Goal: Information Seeking & Learning: Find specific page/section

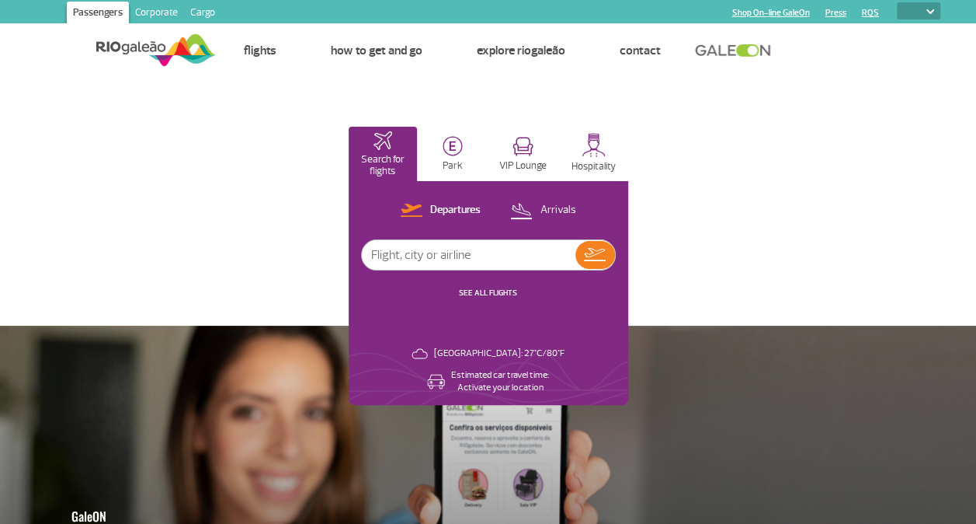
click at [923, 9] on select "PT ENG ESP" at bounding box center [918, 10] width 43 height 17
select select "en"
click at [897, 2] on select "PT ENG ESP" at bounding box center [918, 10] width 43 height 17
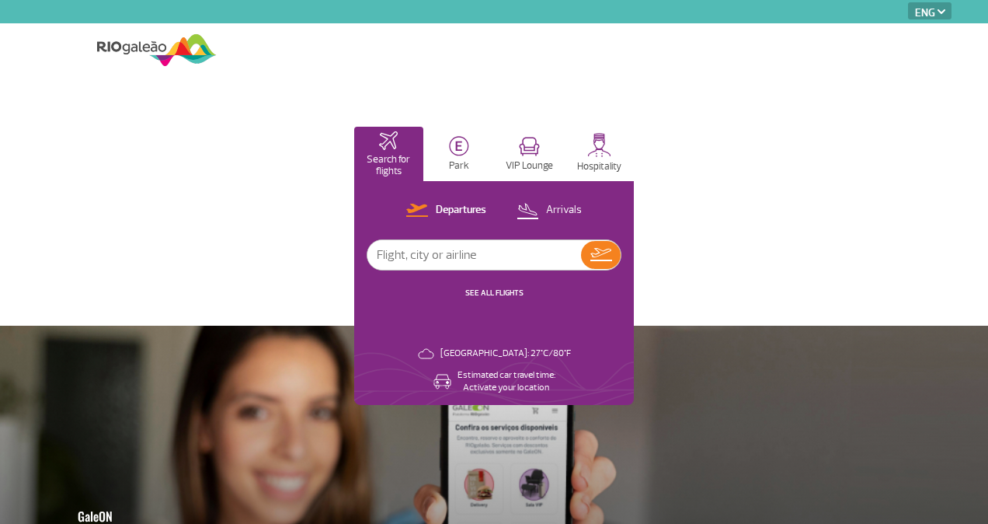
select select "en"
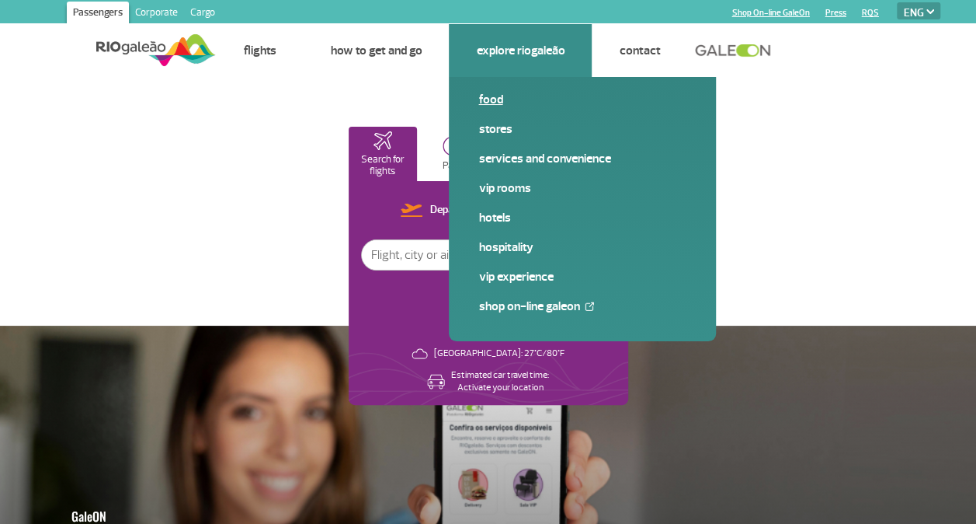
click at [503, 96] on link "Food" at bounding box center [582, 99] width 208 height 17
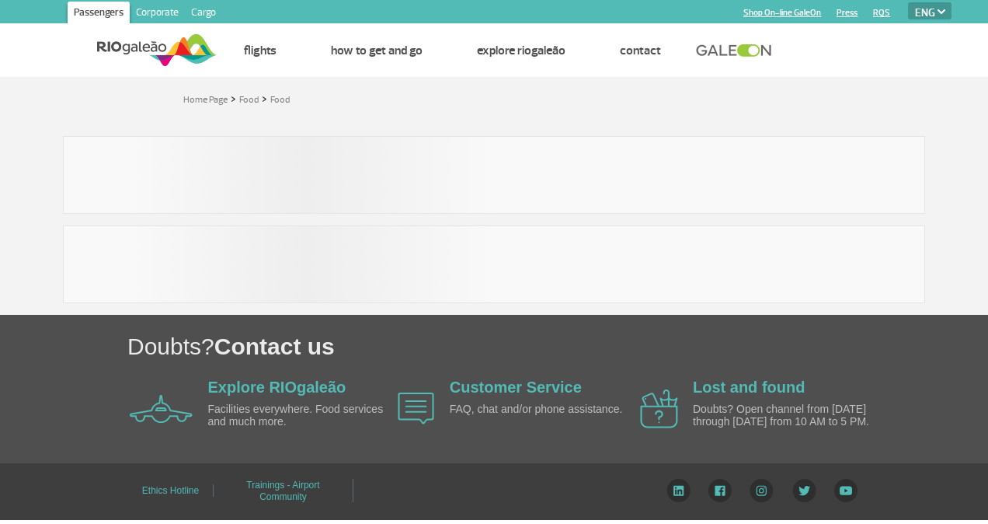
select select "en"
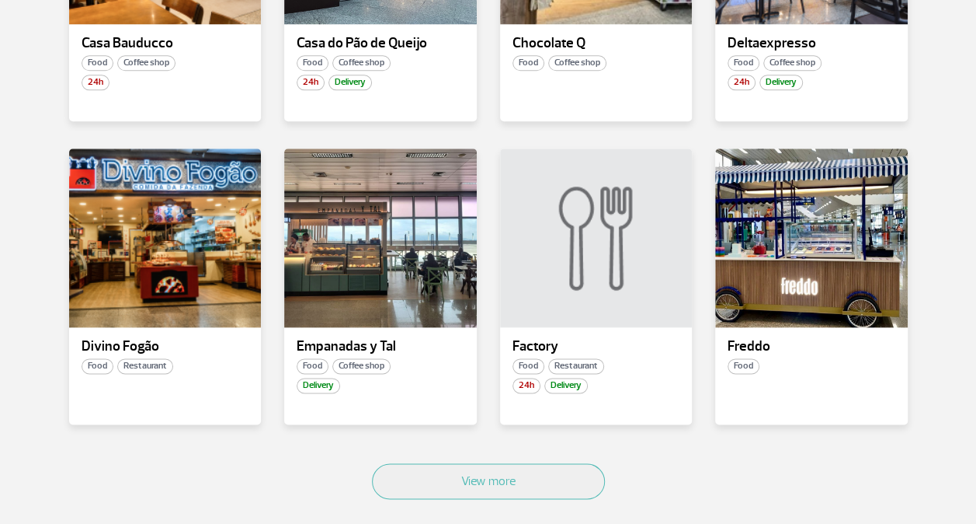
scroll to position [839, 0]
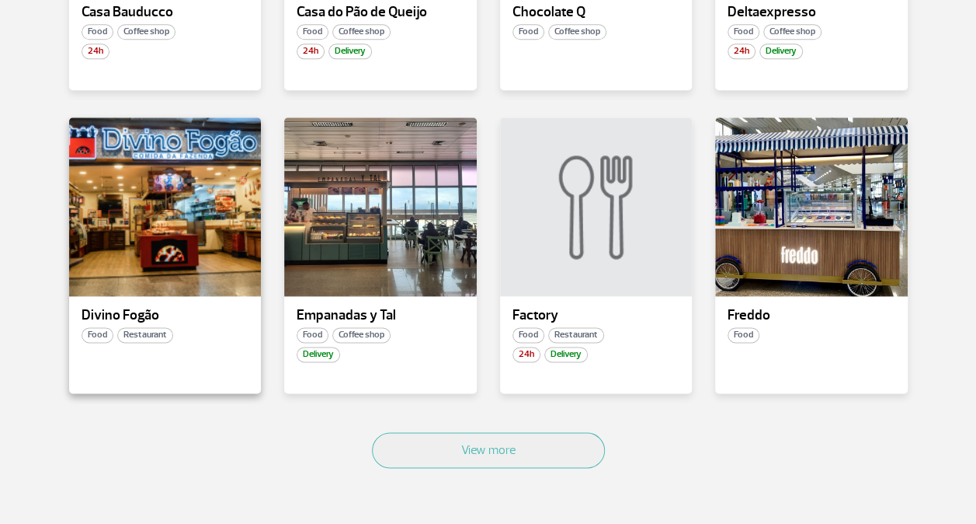
click at [101, 332] on span "Food" at bounding box center [98, 335] width 32 height 16
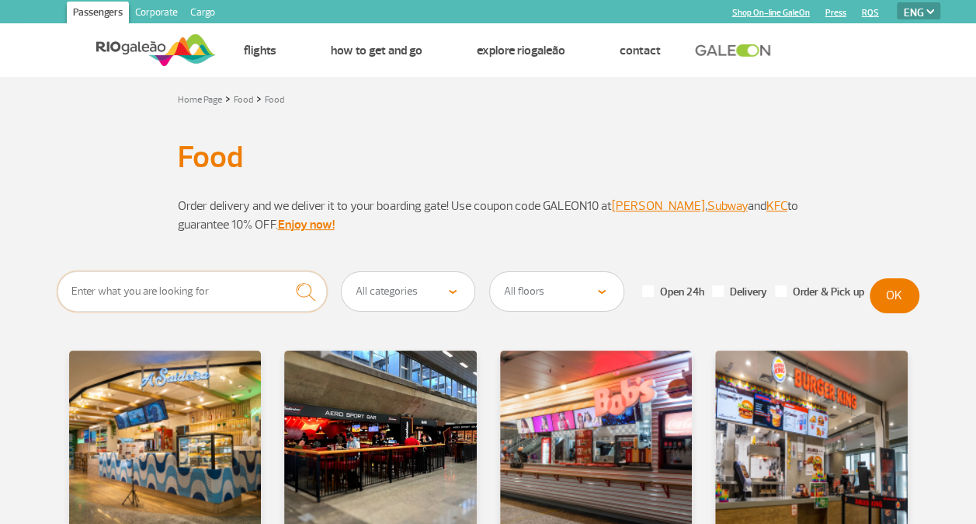
click at [235, 297] on input "text" at bounding box center [192, 291] width 270 height 40
type input "hamburgers"
click at [304, 293] on img "submit" at bounding box center [305, 292] width 33 height 32
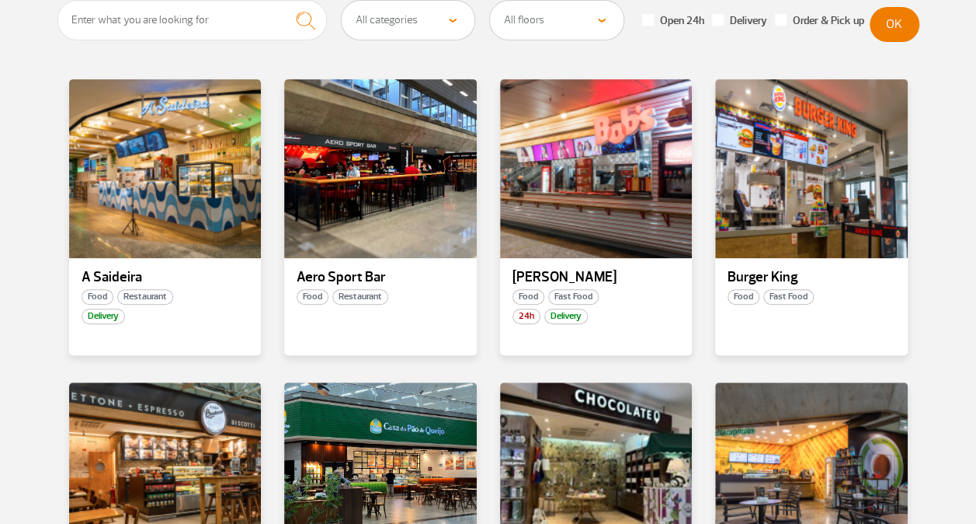
scroll to position [280, 0]
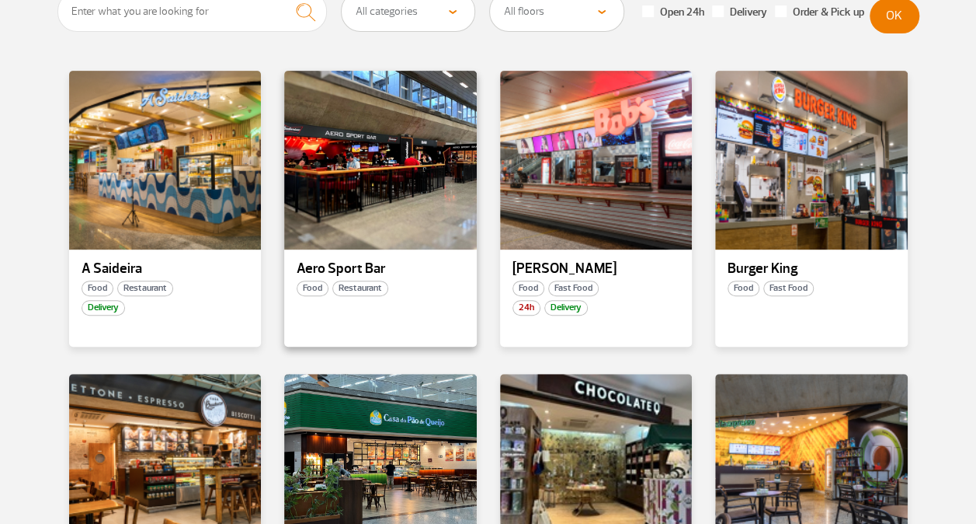
click at [308, 289] on span "Food" at bounding box center [313, 288] width 32 height 16
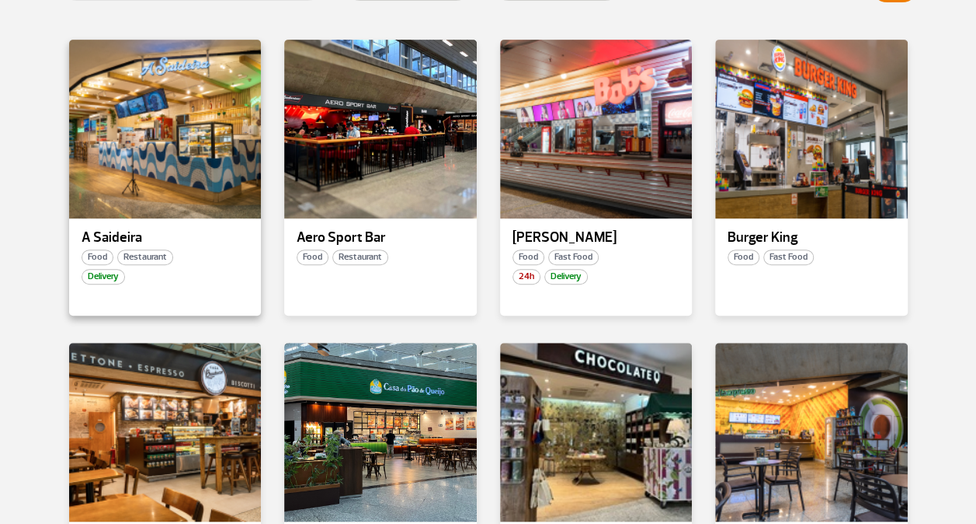
click at [138, 255] on span "Restaurant" at bounding box center [145, 257] width 56 height 16
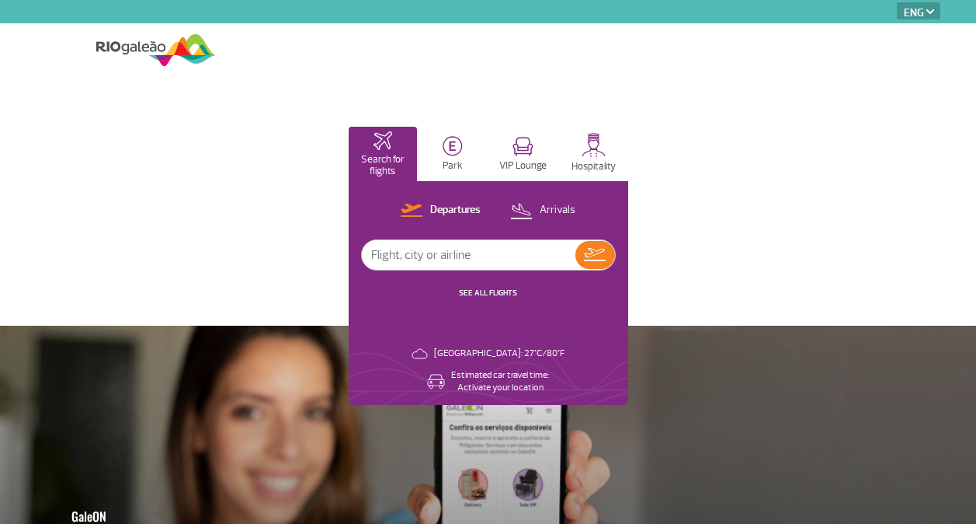
select select "en"
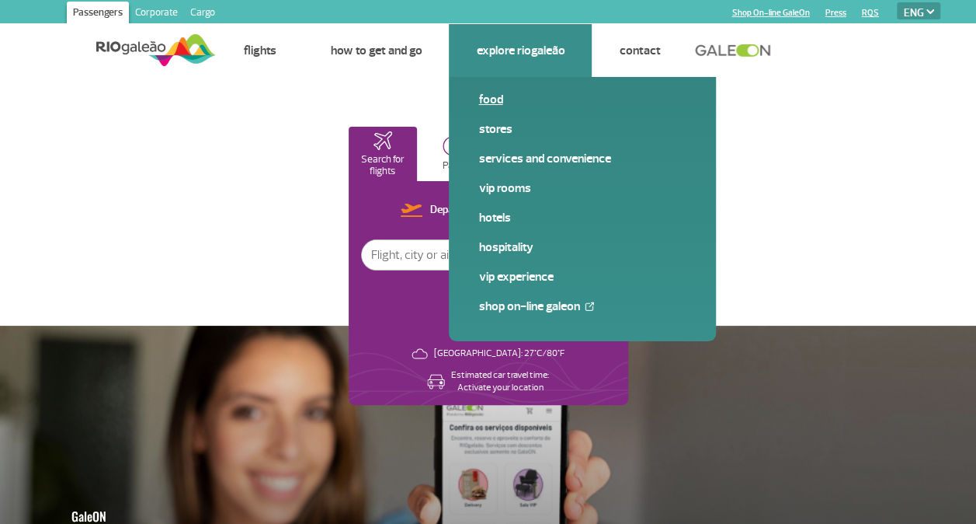
click at [497, 101] on link "Food" at bounding box center [582, 99] width 208 height 17
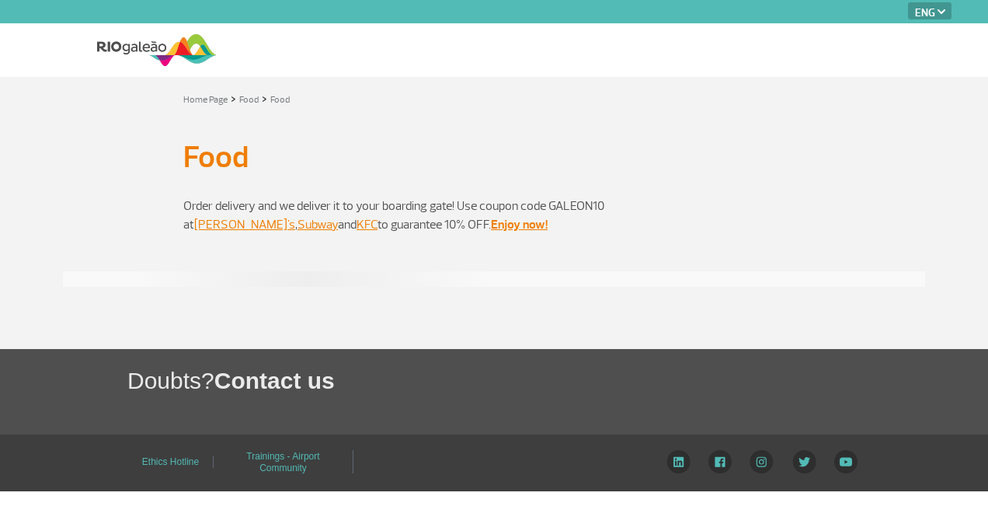
select select "en"
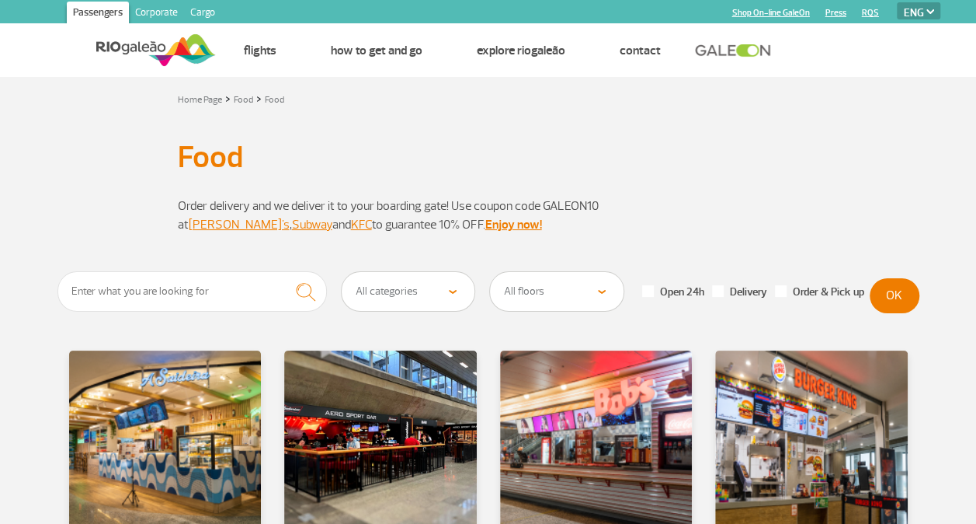
click at [457, 294] on select "All categories Coffee shop Fast Food Restaurant Souvenir Convenience shop" at bounding box center [409, 291] width 134 height 39
select select "23"
click at [342, 272] on select "All categories Coffee shop Fast Food Restaurant Souvenir Convenience shop" at bounding box center [409, 291] width 134 height 39
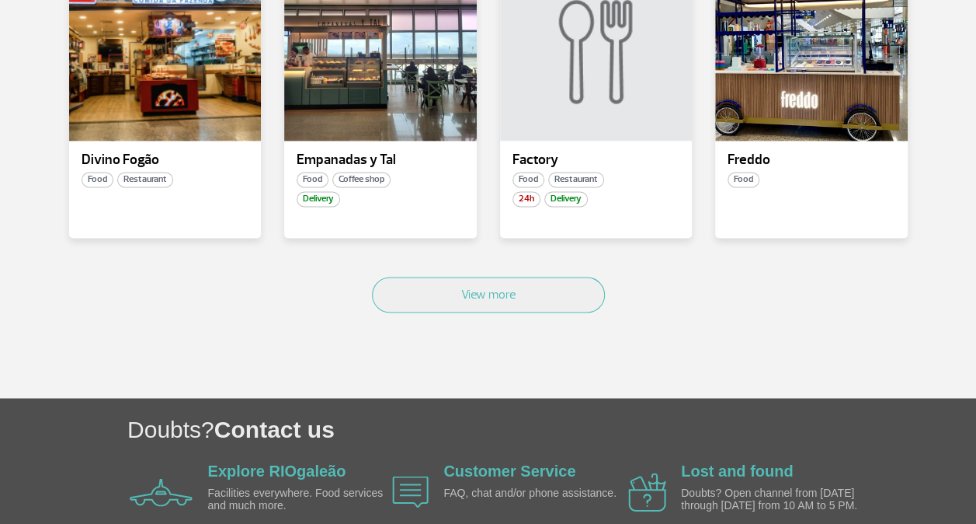
scroll to position [1073, 0]
